Goal: Transaction & Acquisition: Subscribe to service/newsletter

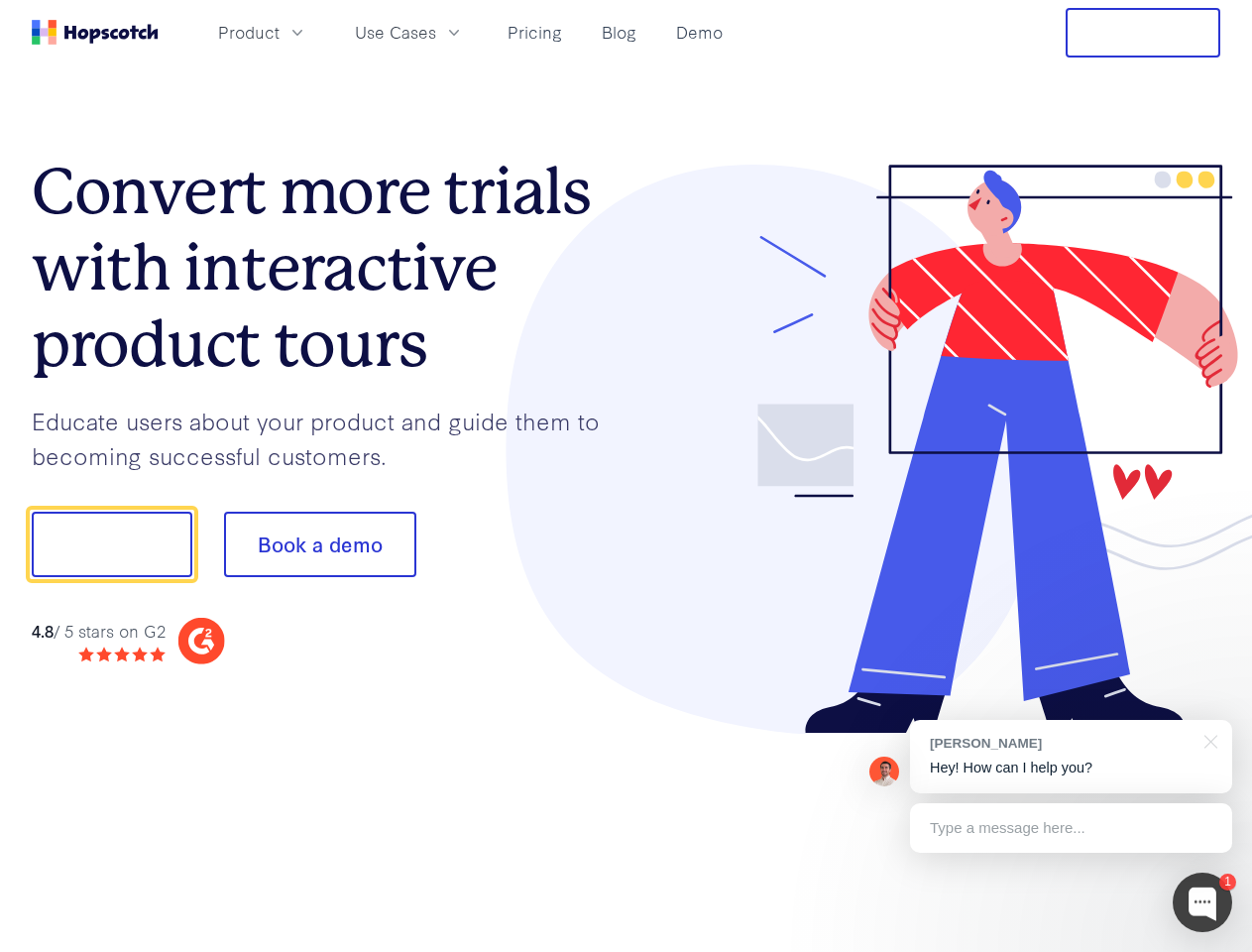
click at [626, 476] on div at bounding box center [923, 449] width 595 height 570
click at [280, 32] on span "Product" at bounding box center [249, 32] width 62 height 25
click at [436, 32] on span "Use Cases" at bounding box center [395, 32] width 82 height 25
click at [1143, 33] on button "Free Trial" at bounding box center [1142, 33] width 154 height 50
click at [111, 544] on button "Show me!" at bounding box center [112, 545] width 160 height 66
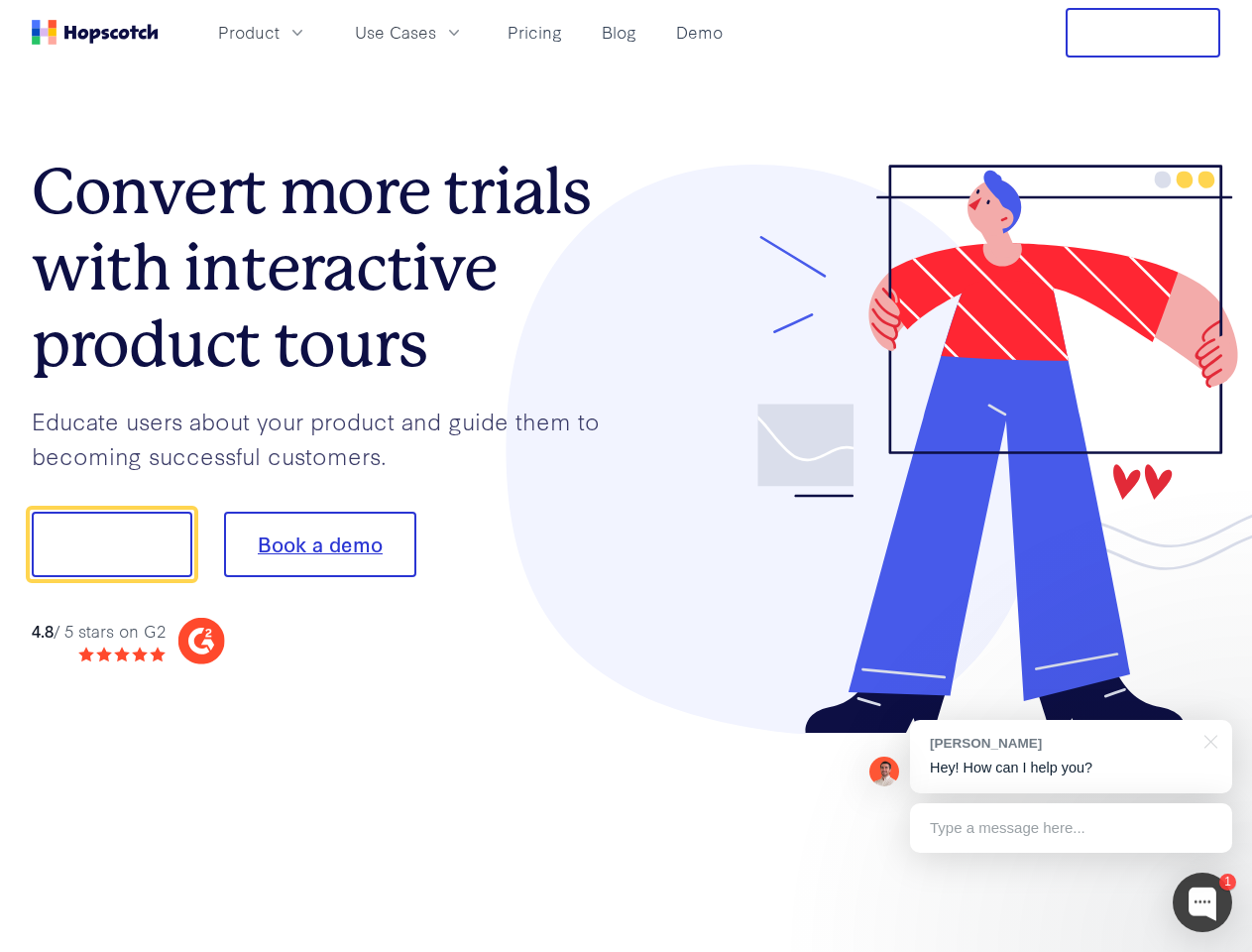
click at [320, 544] on button "Book a demo" at bounding box center [320, 545] width 192 height 66
click at [1202, 902] on div at bounding box center [1203, 902] width 60 height 60
click at [1071, 756] on div "[PERSON_NAME] Hey! How can I help you?" at bounding box center [1071, 757] width 322 height 74
click at [1207, 740] on div at bounding box center [1207, 740] width 50 height 41
click at [1071, 828] on div at bounding box center [1046, 542] width 372 height 661
